Goal: Transaction & Acquisition: Subscribe to service/newsletter

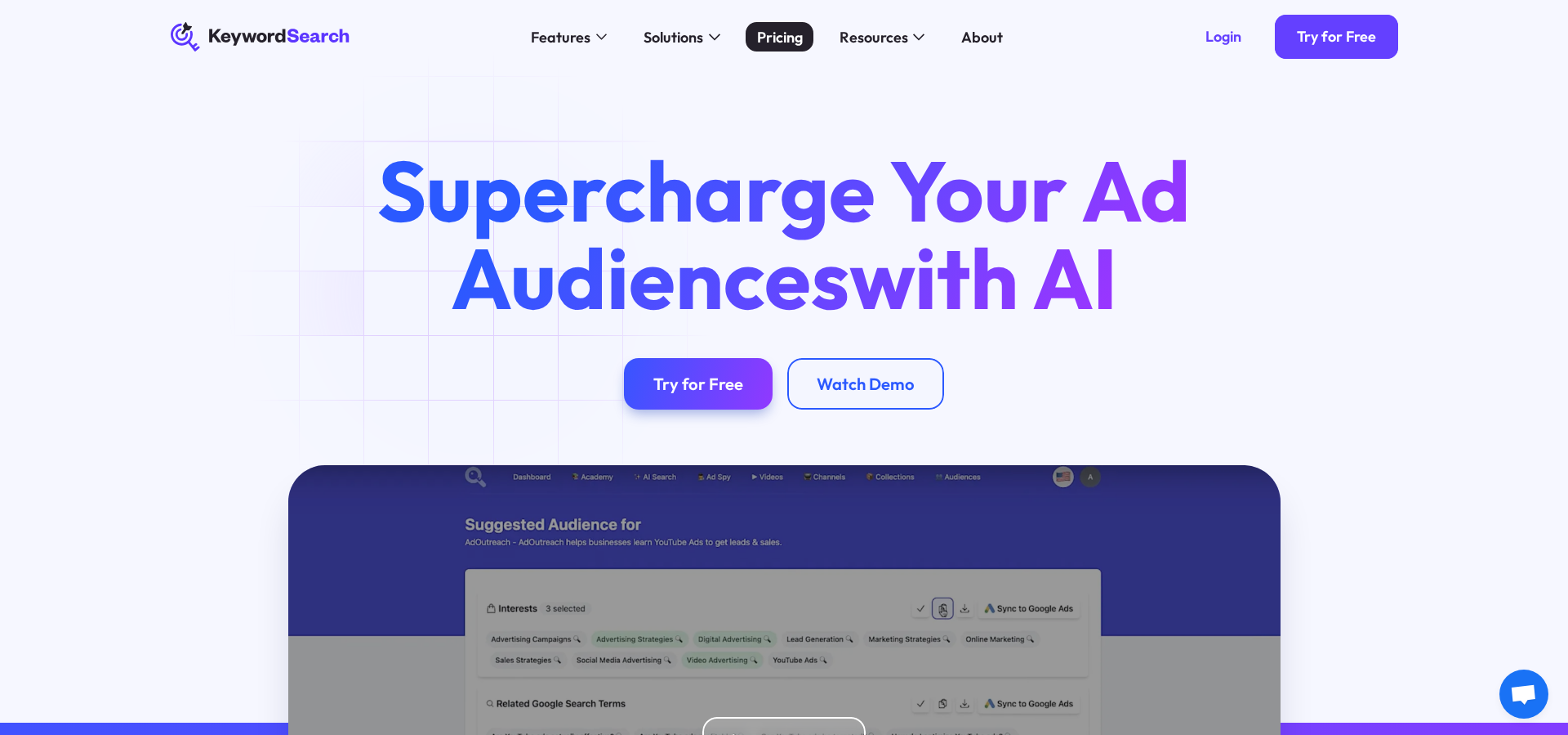
click at [790, 38] on div "Pricing" at bounding box center [780, 37] width 46 height 22
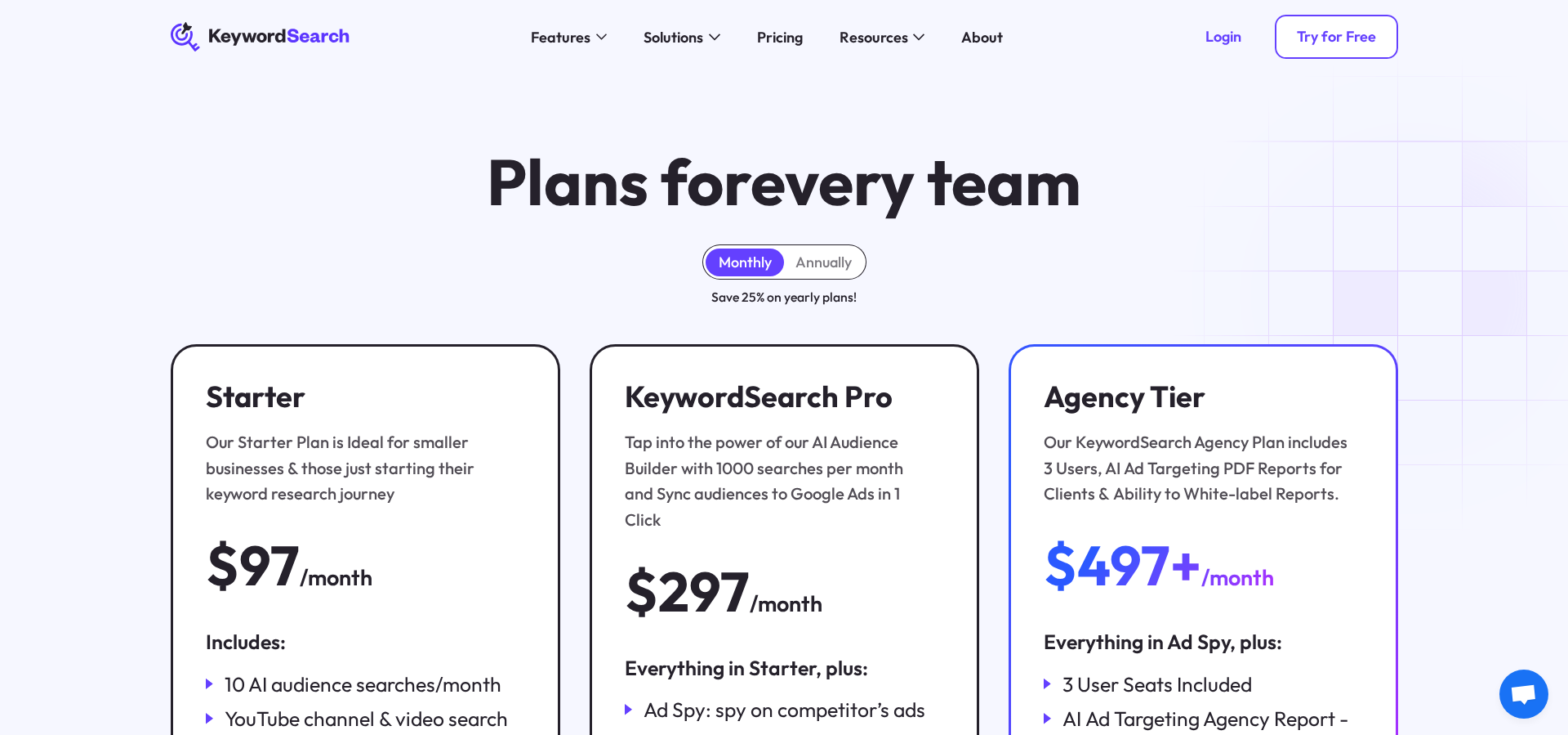
click at [1351, 40] on div "Try for Free" at bounding box center [1336, 37] width 79 height 19
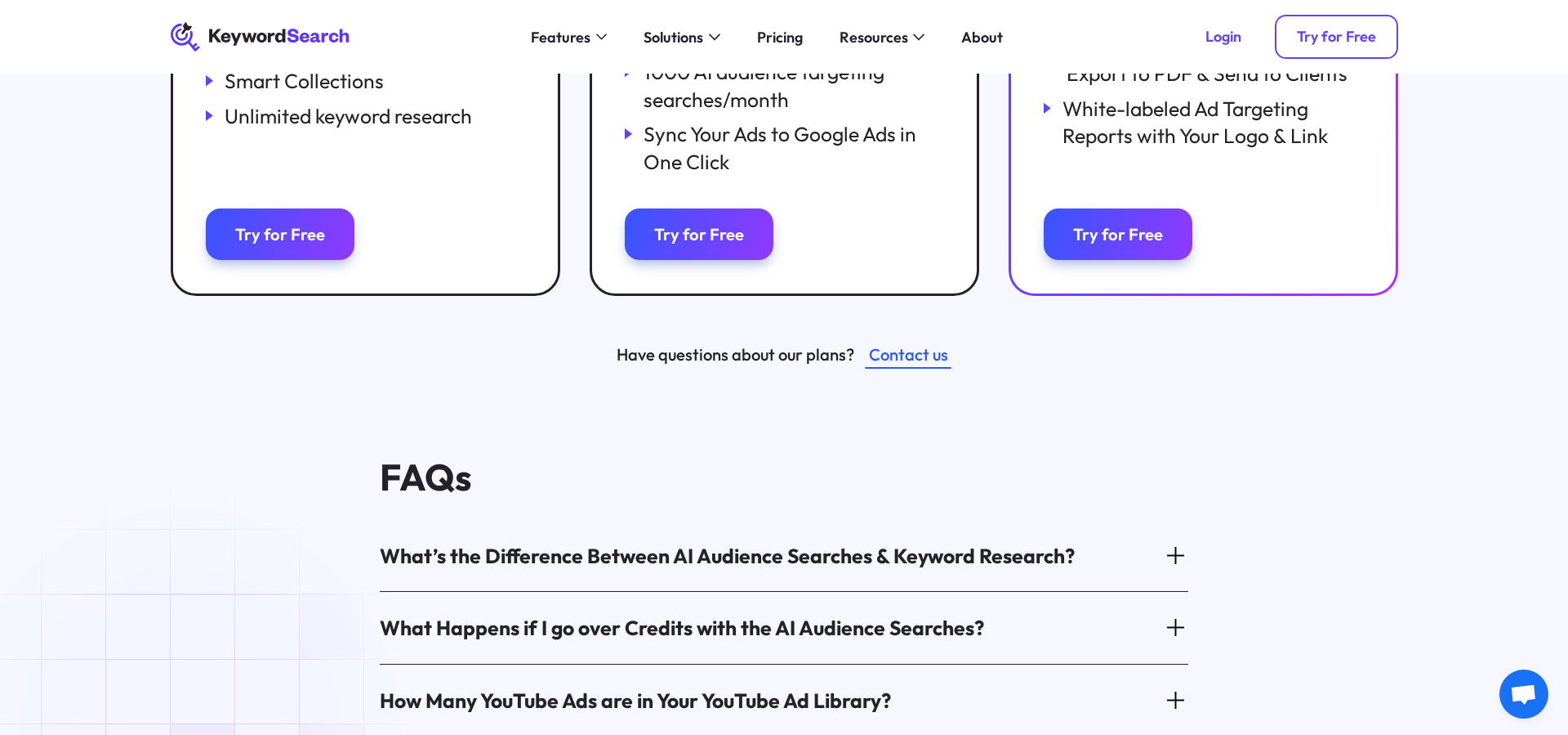
scroll to position [669, 0]
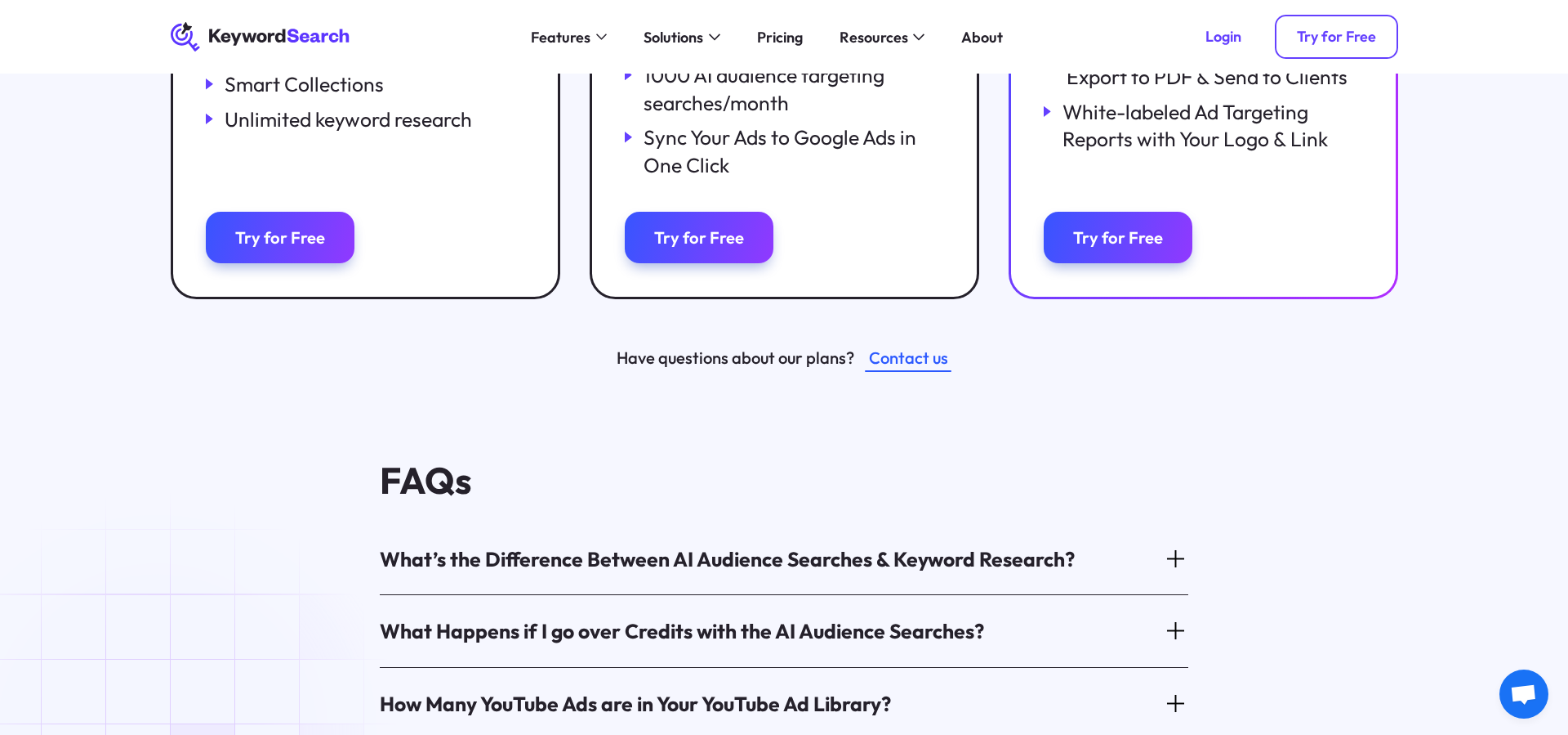
click at [1313, 34] on div "Try for Free" at bounding box center [1336, 37] width 79 height 19
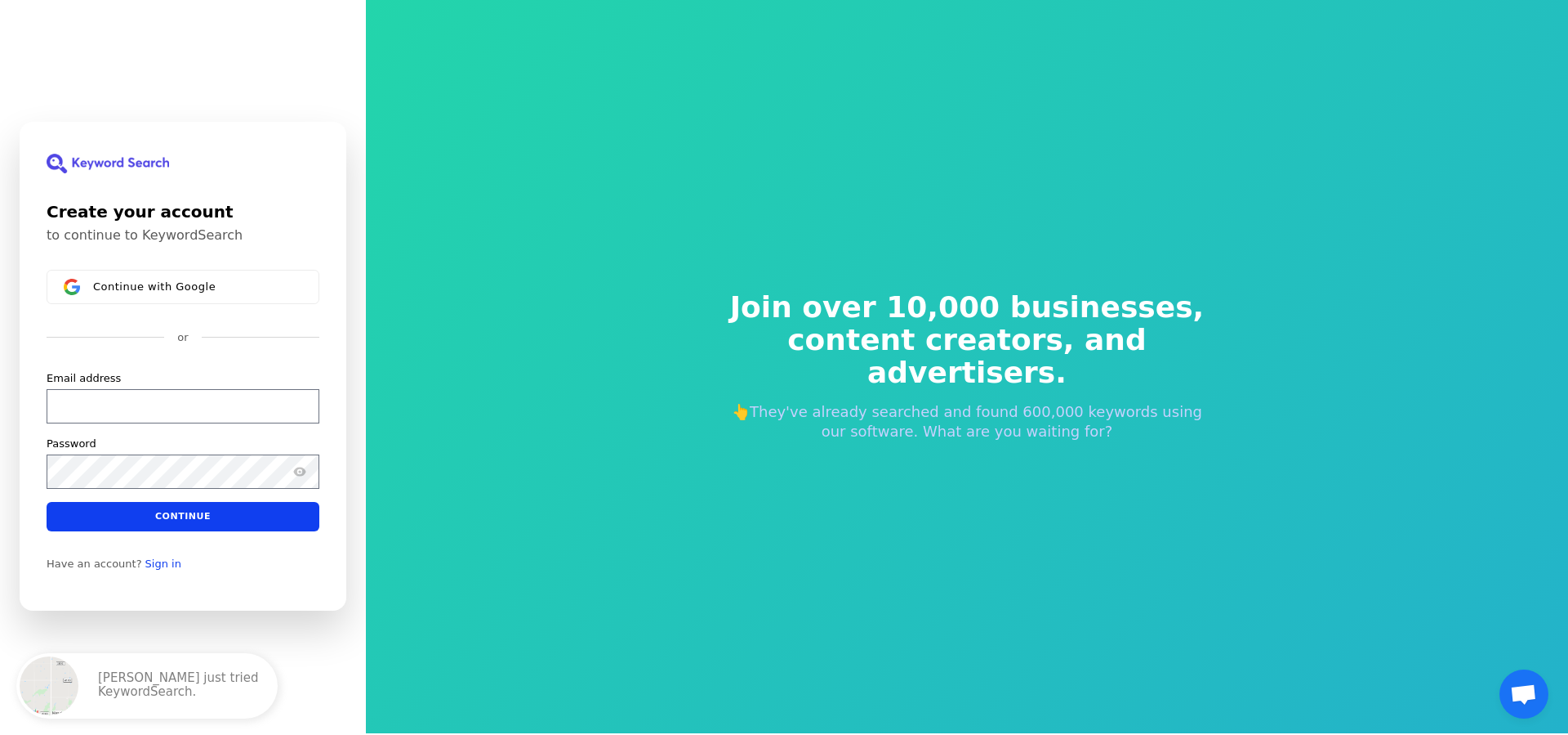
scroll to position [1, 0]
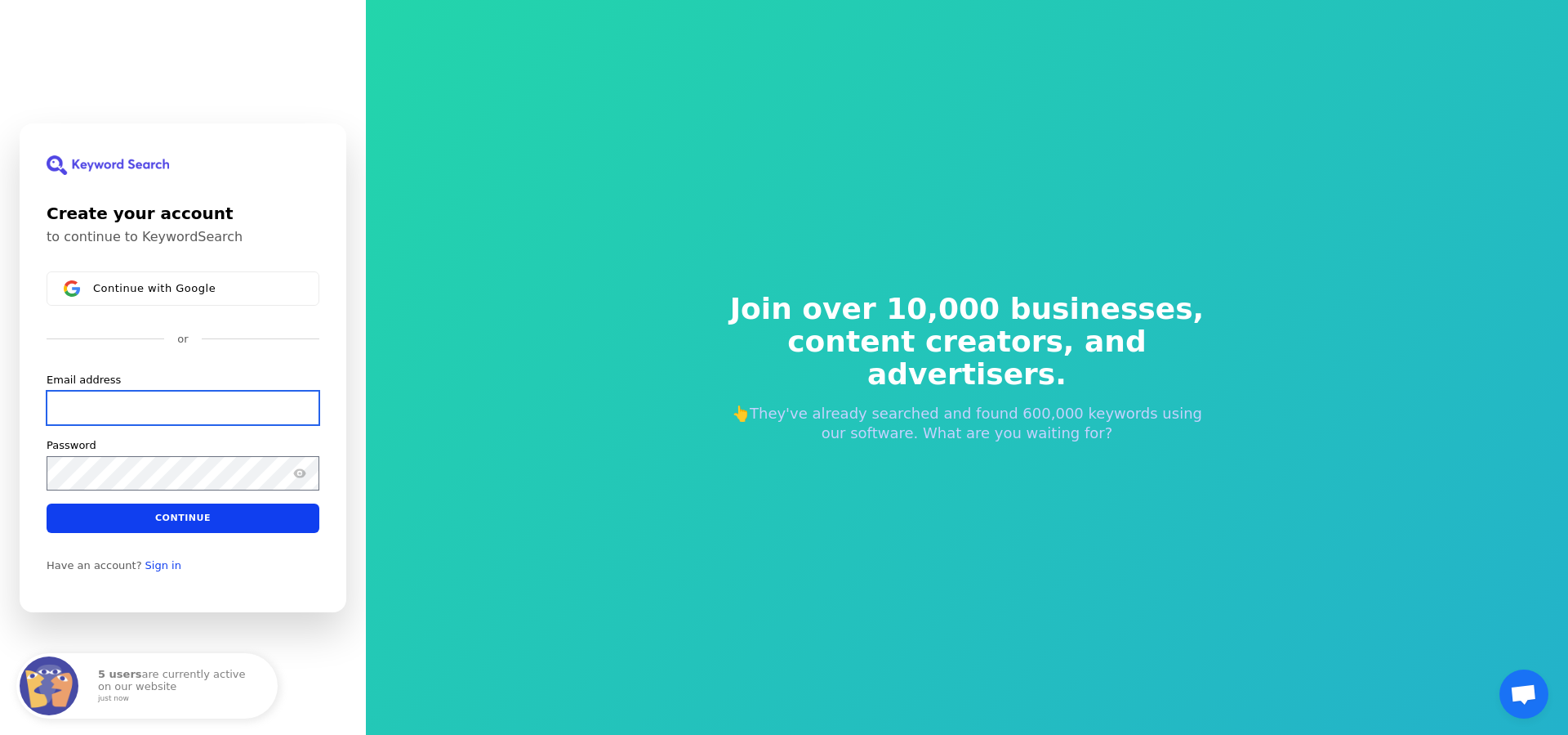
click at [137, 405] on input "Email address" at bounding box center [183, 407] width 273 height 35
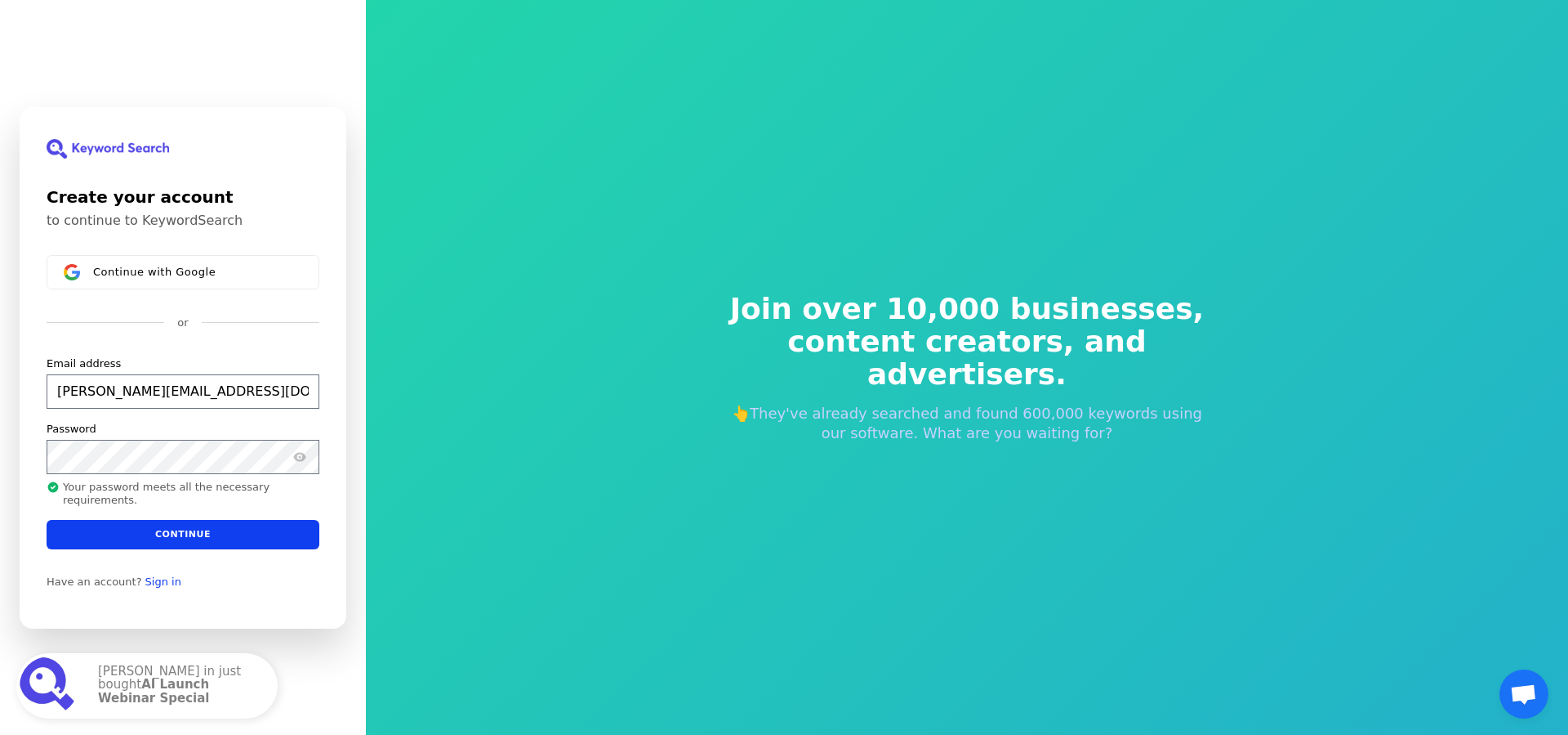
drag, startPoint x: 198, startPoint y: 526, endPoint x: 409, endPoint y: 599, distance: 223.3
click at [199, 527] on button "Continue" at bounding box center [183, 533] width 273 height 29
type input "[PERSON_NAME][EMAIL_ADDRESS][DOMAIN_NAME]"
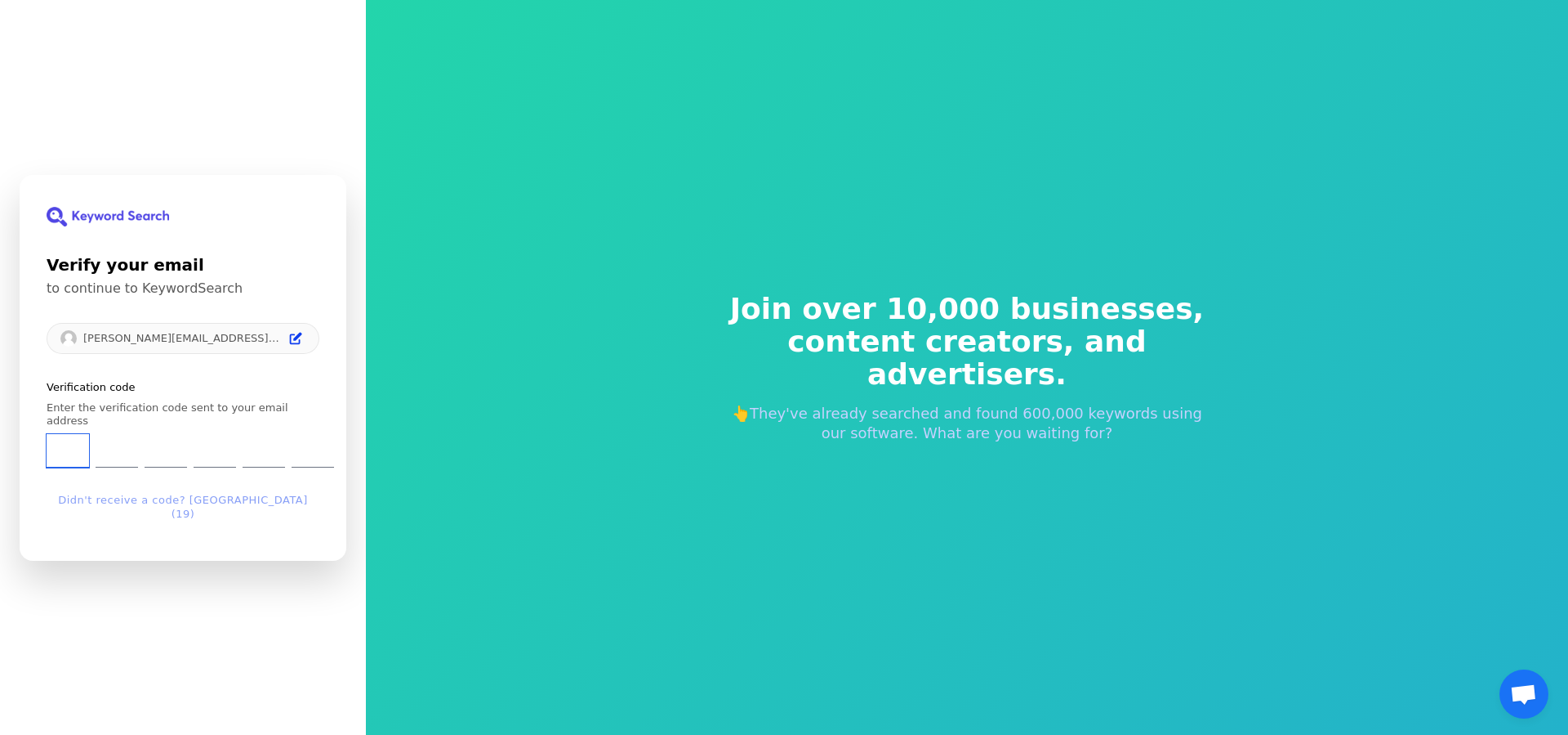
type input "1"
type input "4"
type input "0"
type input "4"
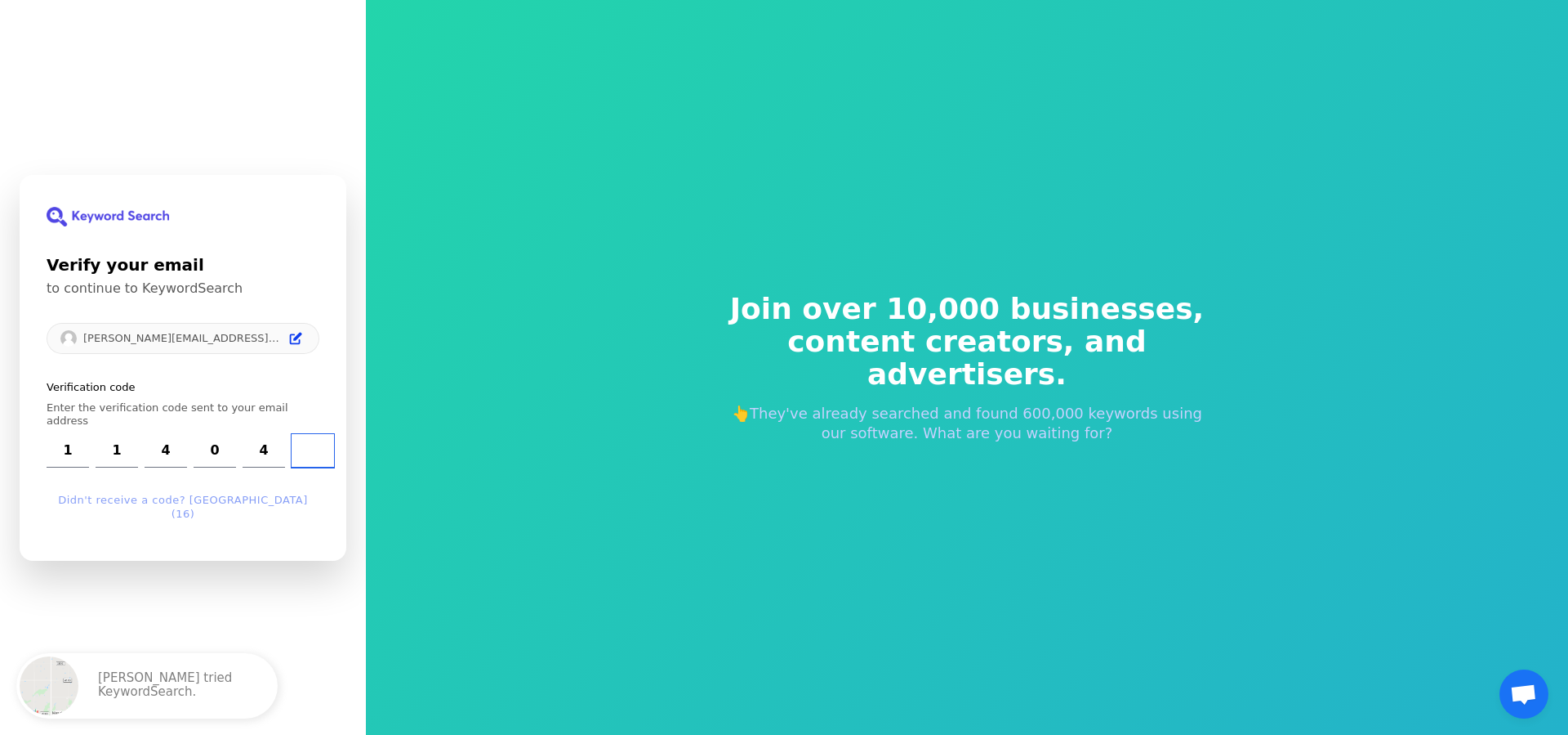
type input "0"
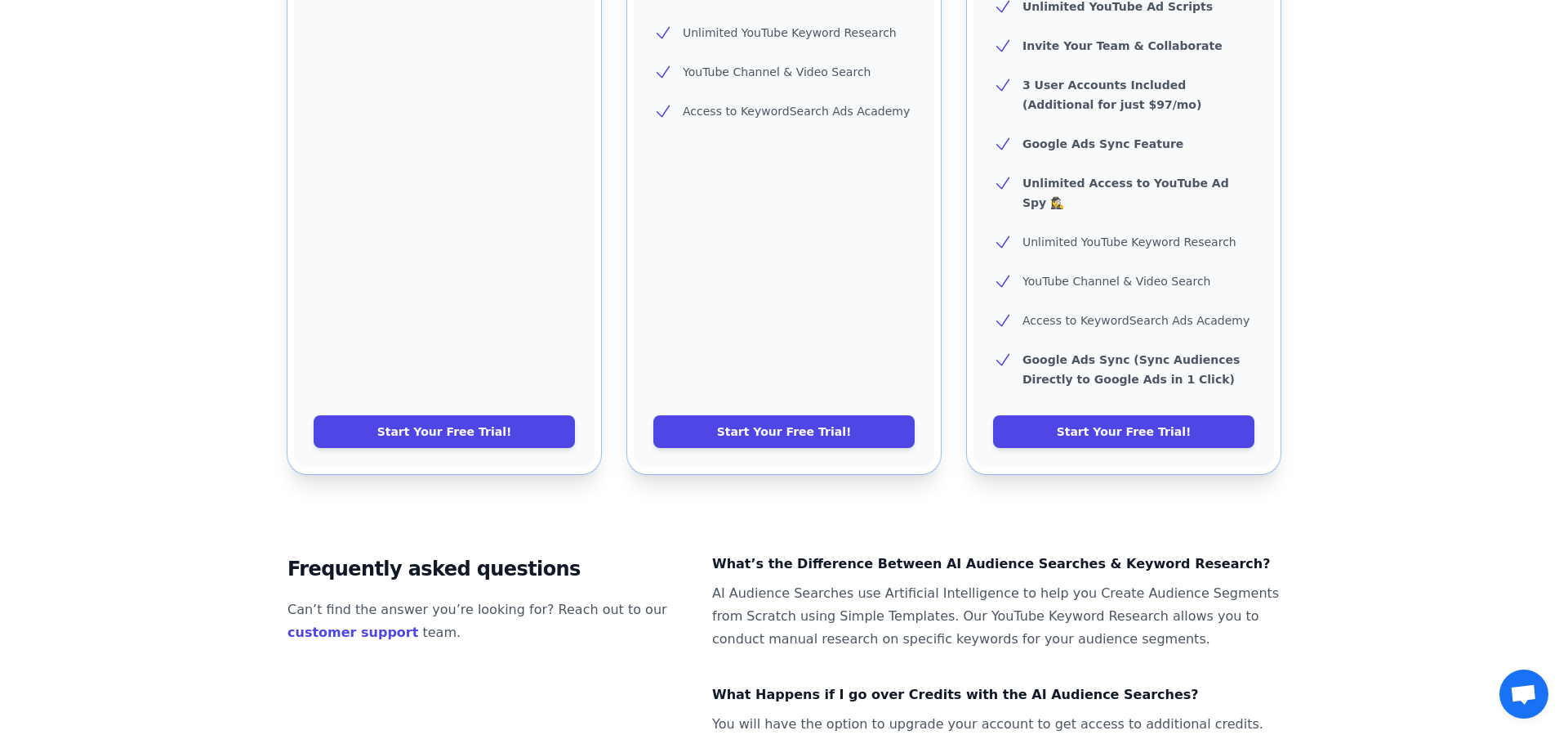
scroll to position [754, 0]
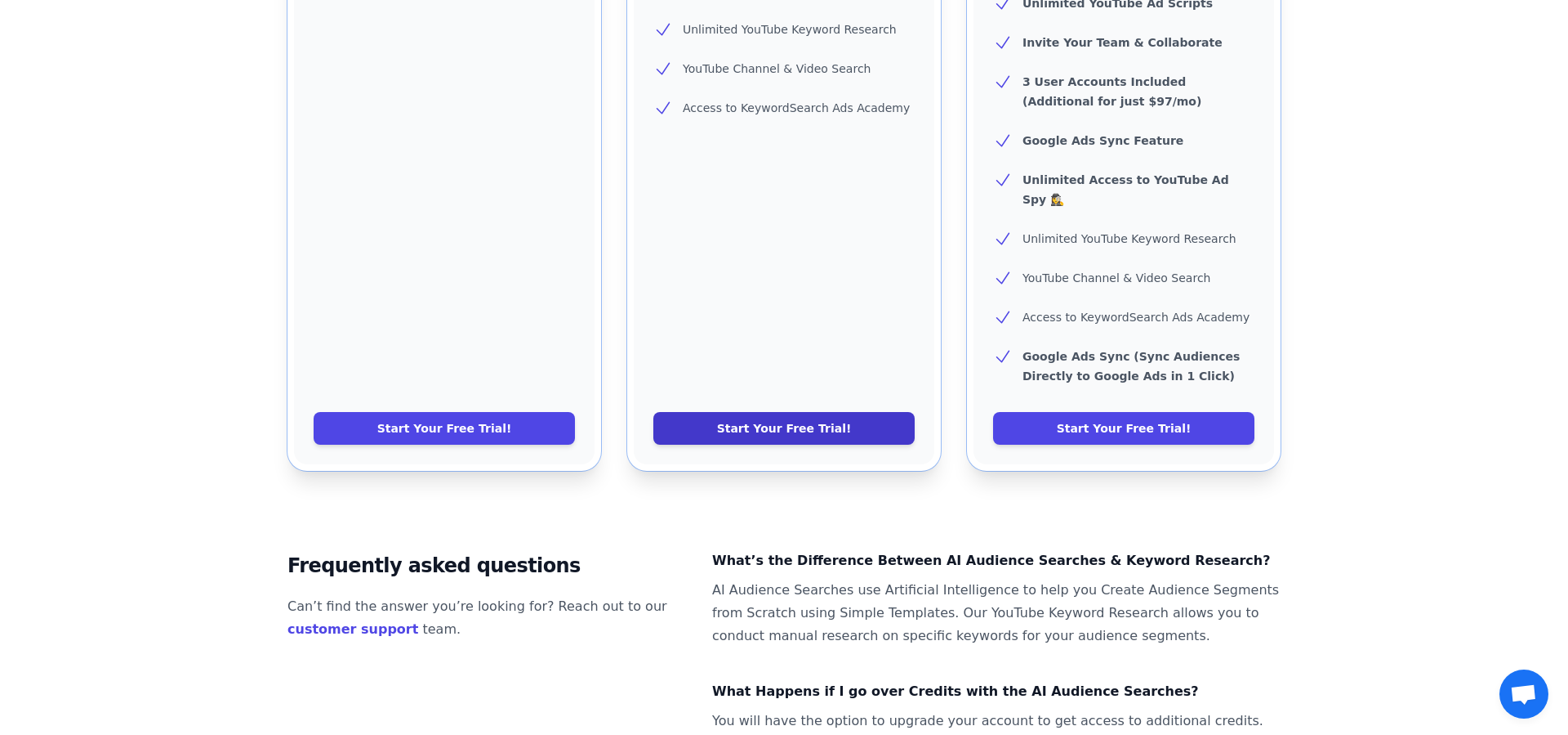
click at [796, 412] on link "Start Your Free Trial!" at bounding box center [784, 428] width 261 height 33
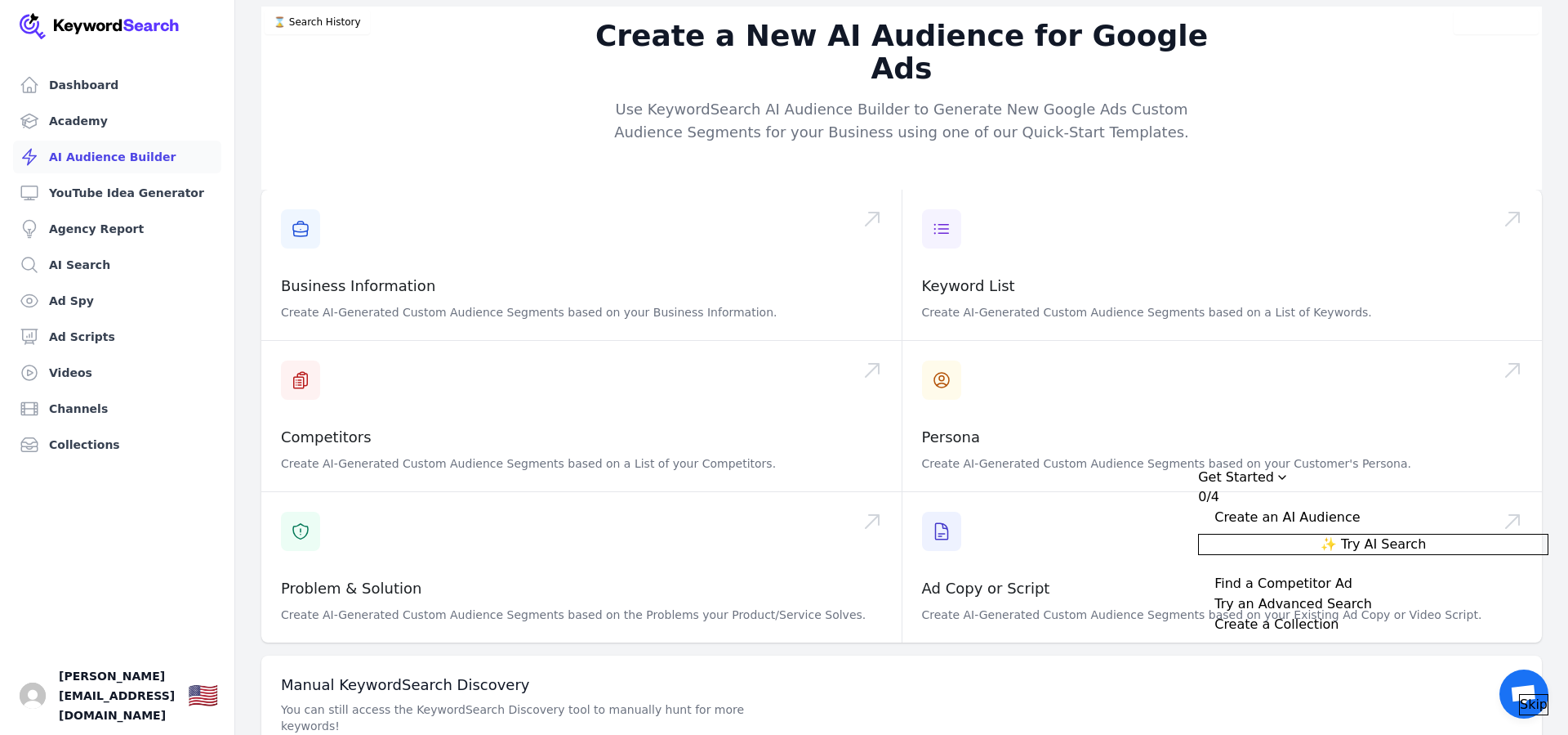
click at [127, 158] on link "AI Audience Builder" at bounding box center [117, 157] width 208 height 33
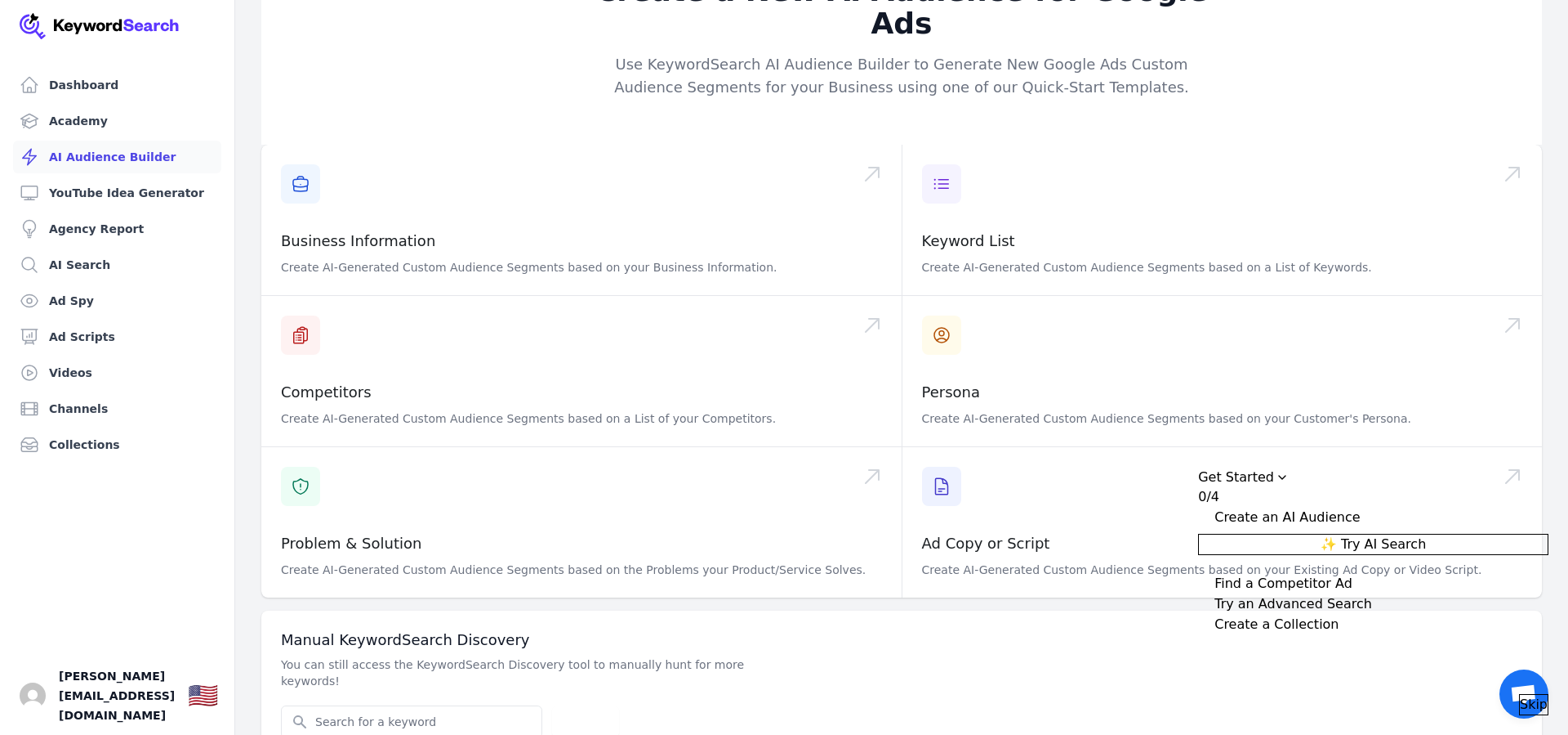
scroll to position [44, 0]
click at [1521, 695] on span "Skip" at bounding box center [1534, 704] width 27 height 19
